Goal: Information Seeking & Learning: Learn about a topic

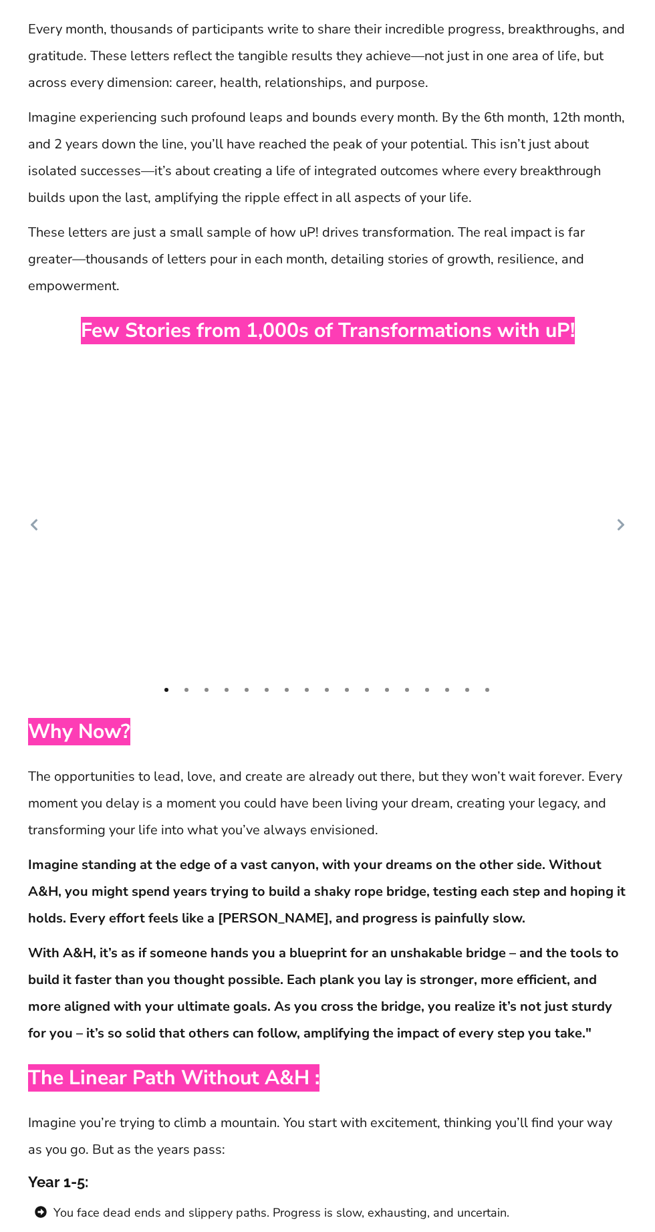
scroll to position [6605, 0]
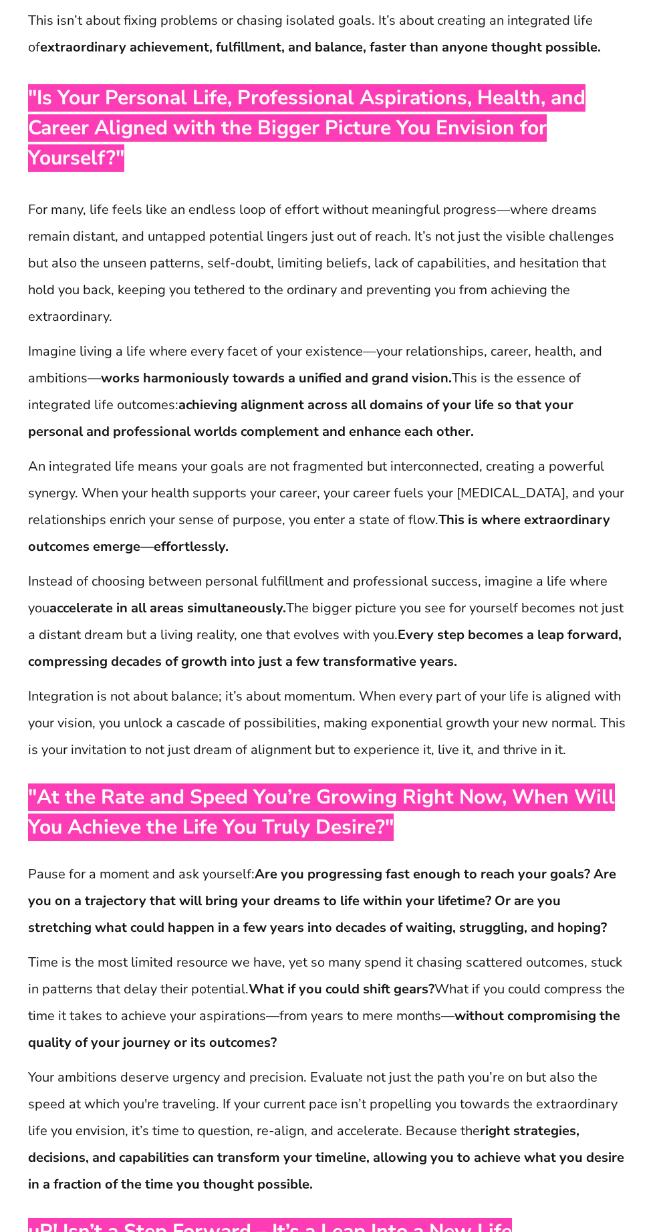
scroll to position [585, 0]
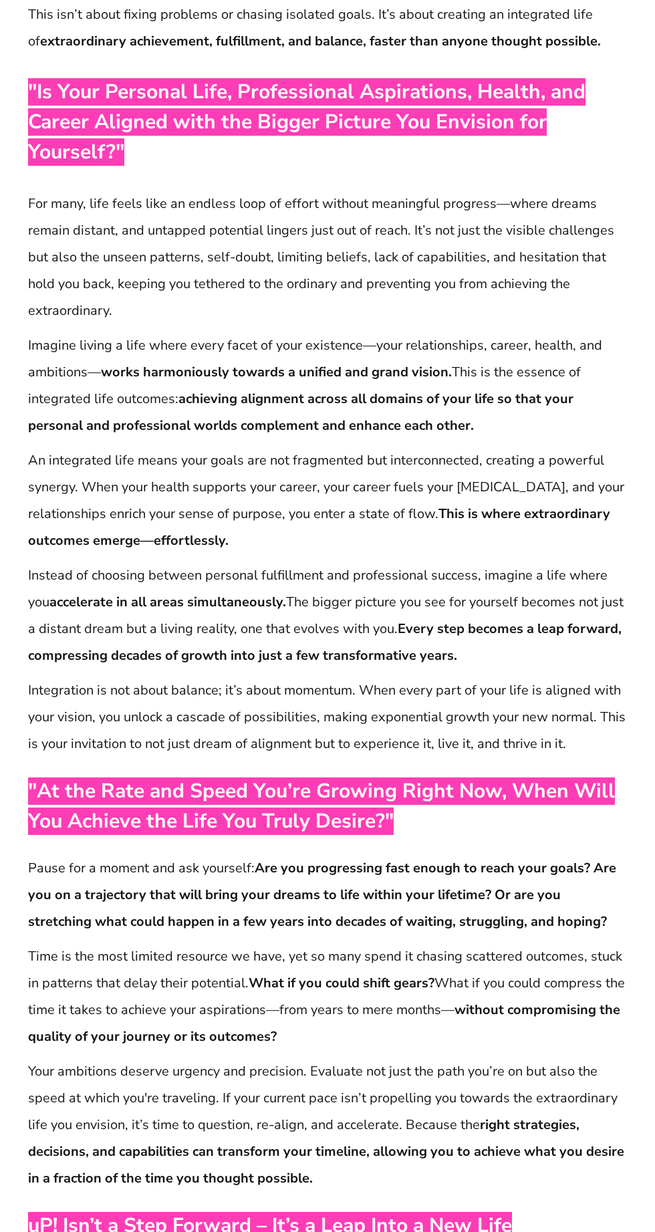
click at [358, 801] on span ""At the Rate and Speed You’re Growing Right Now, When Will You Achieve the Life…" at bounding box center [321, 805] width 587 height 57
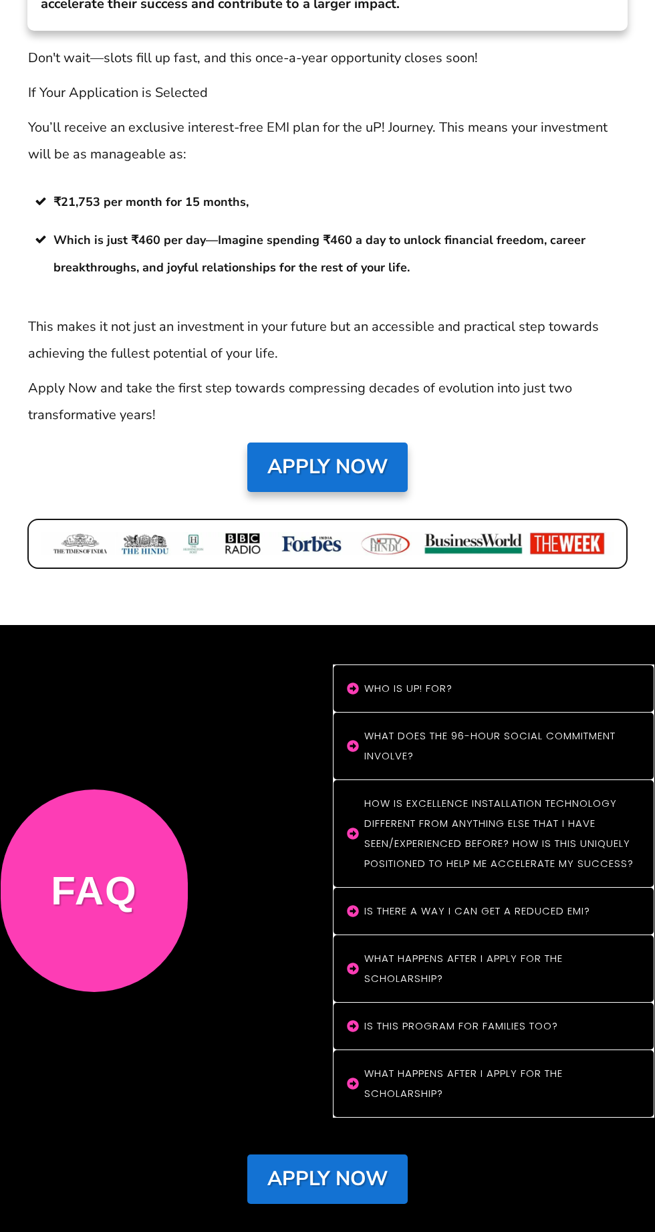
scroll to position [11010, 0]
